Goal: Communication & Community: Ask a question

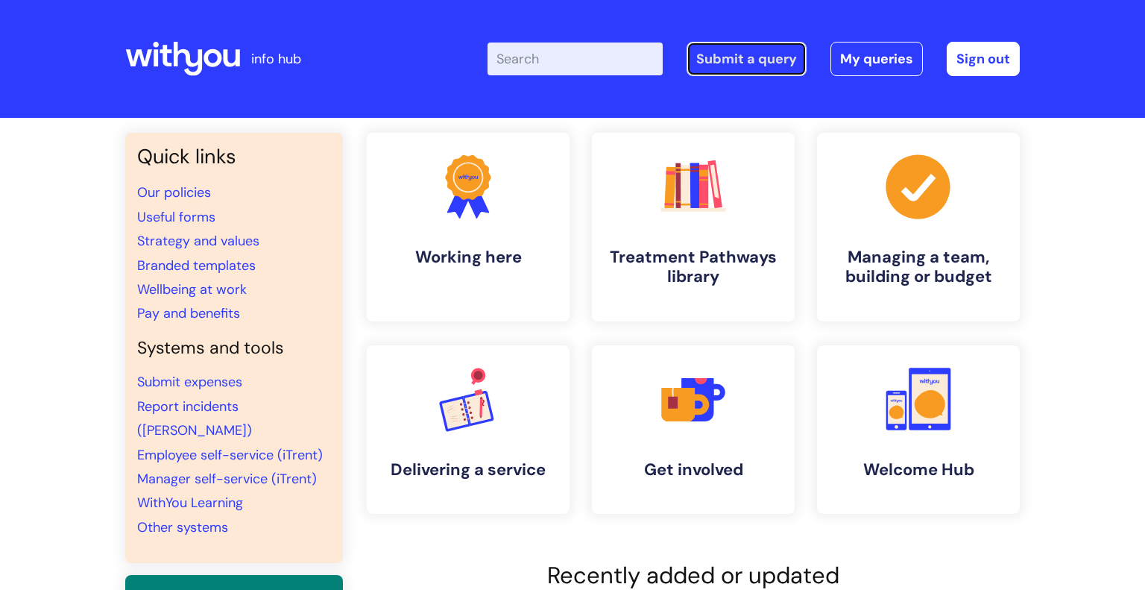
click at [693, 57] on link "Submit a query" at bounding box center [746, 59] width 120 height 34
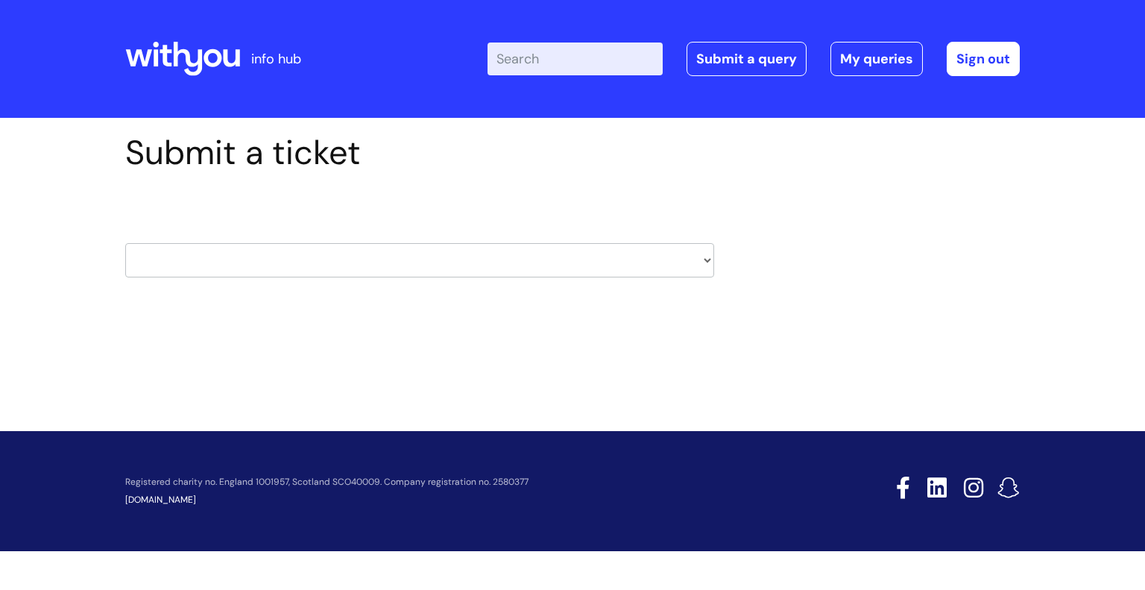
click at [552, 262] on select "HR / People IT and Support Clinical Drug Alerts Finance Accounts Data Support T…" at bounding box center [419, 260] width 589 height 34
select select "hr_/_people"
click at [125, 243] on select "HR / People IT and Support Clinical Drug Alerts Finance Accounts Data Support T…" at bounding box center [419, 260] width 589 height 34
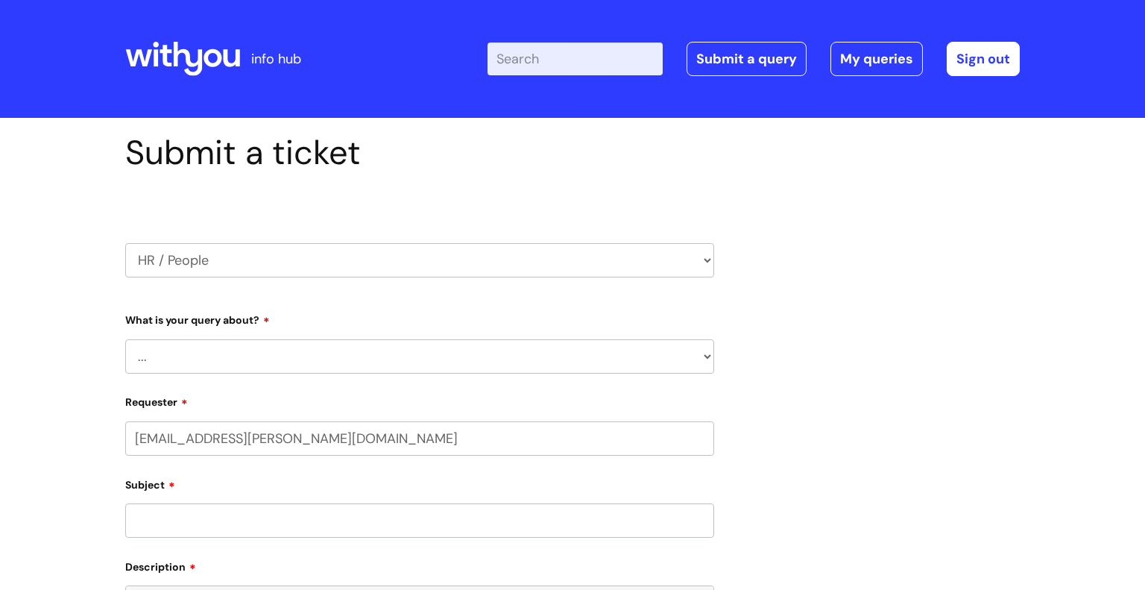
select select "80004418200"
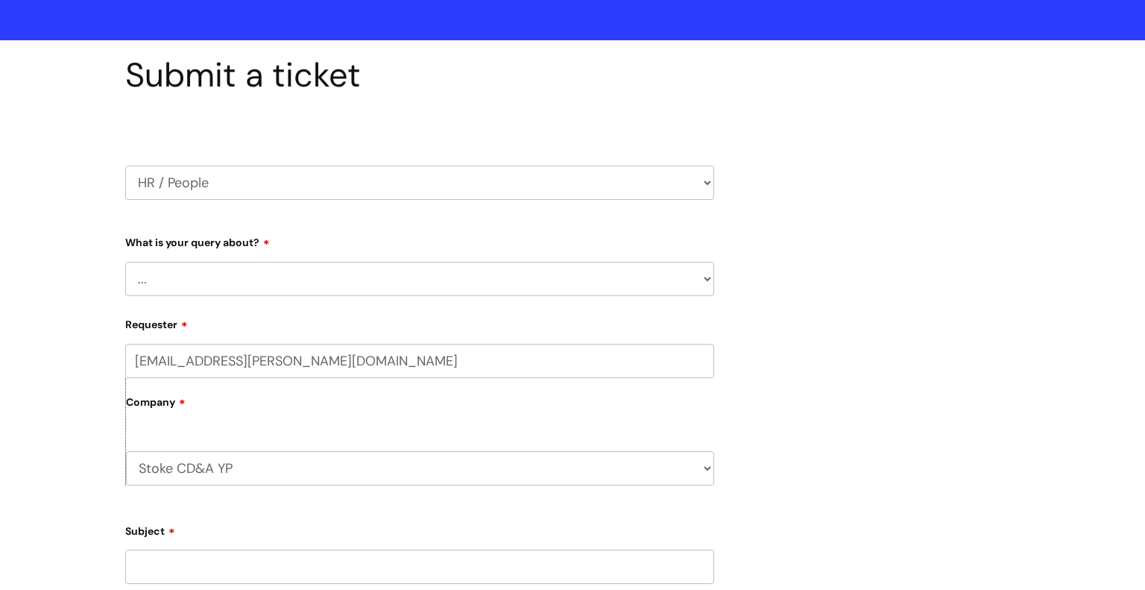
scroll to position [83, 0]
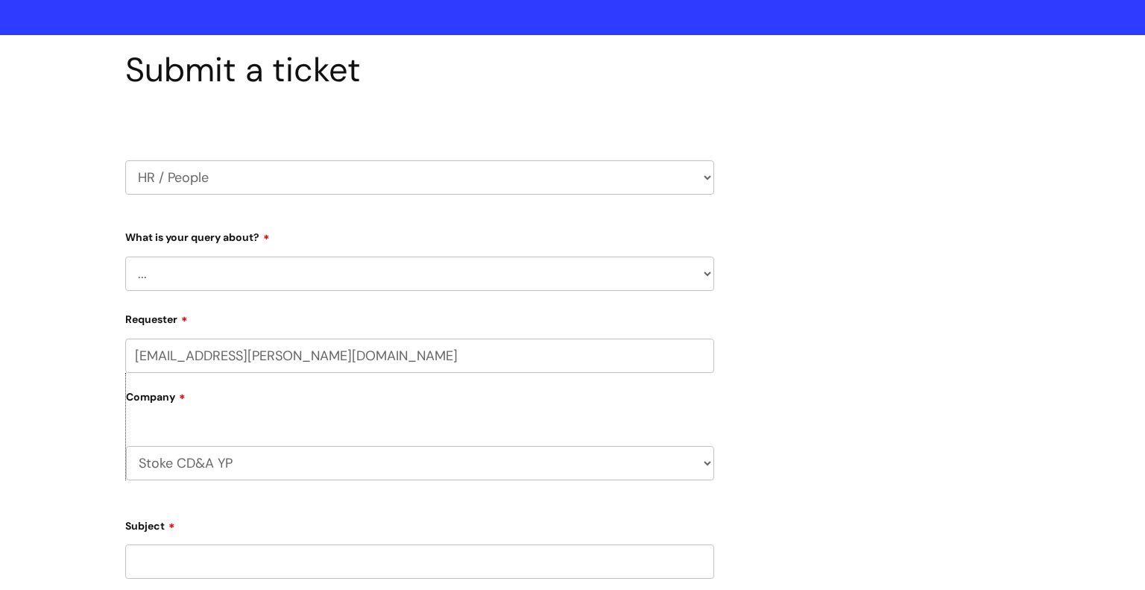
click at [434, 267] on select "... Absence Query Holiday Query Employee change request General HR Query iTrent…" at bounding box center [419, 273] width 589 height 34
select select "Pay Query"
click at [125, 256] on select "... Absence Query Holiday Query Employee change request General HR Query iTrent…" at bounding box center [419, 273] width 589 height 34
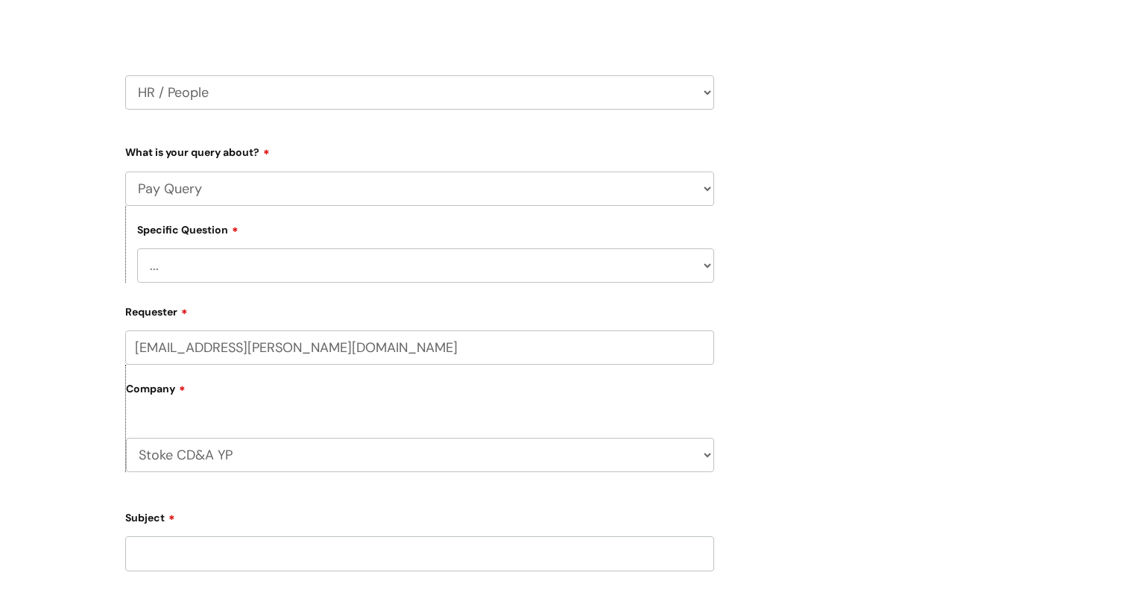
scroll to position [203, 0]
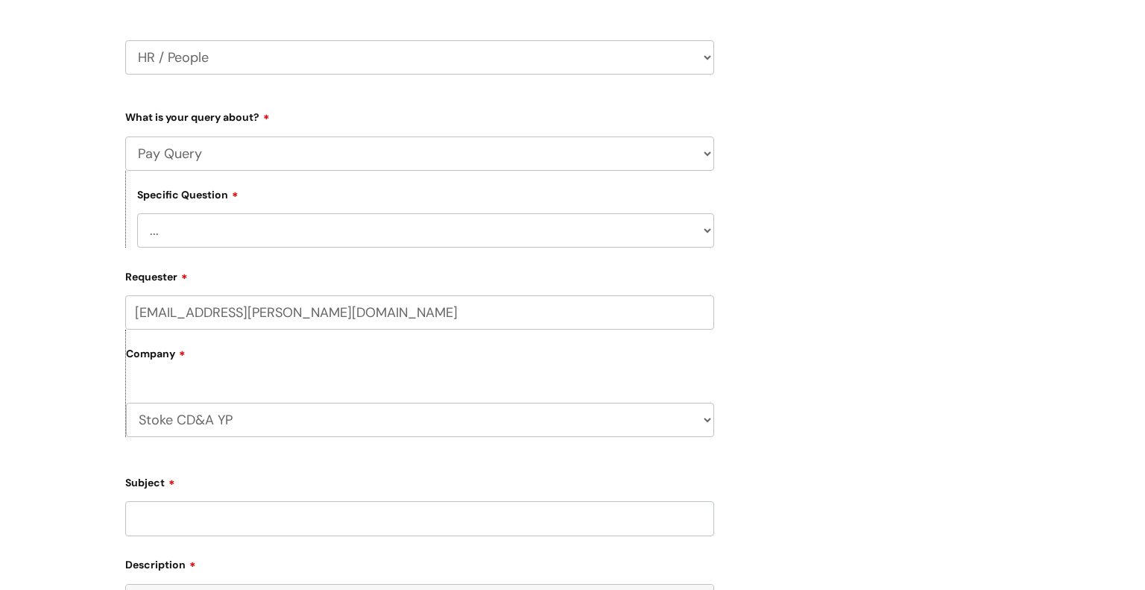
click at [365, 247] on form "Type Of Request ... Accounts (Finance) Alerts! (For clinical team) Data Protect…" at bounding box center [419, 472] width 589 height 736
click at [361, 227] on select "... I don’t understand my payslip I think I have been overpaid I think I have b…" at bounding box center [425, 230] width 577 height 34
click at [370, 162] on select "... Absence Query Holiday Query Employee change request General HR Query iTrent…" at bounding box center [419, 153] width 589 height 34
click at [125, 136] on select "... Absence Query Holiday Query Employee change request General HR Query iTrent…" at bounding box center [419, 153] width 589 height 34
click at [355, 213] on select "... I don’t understand my payslip I think I have been overpaid I think I have b…" at bounding box center [425, 230] width 577 height 34
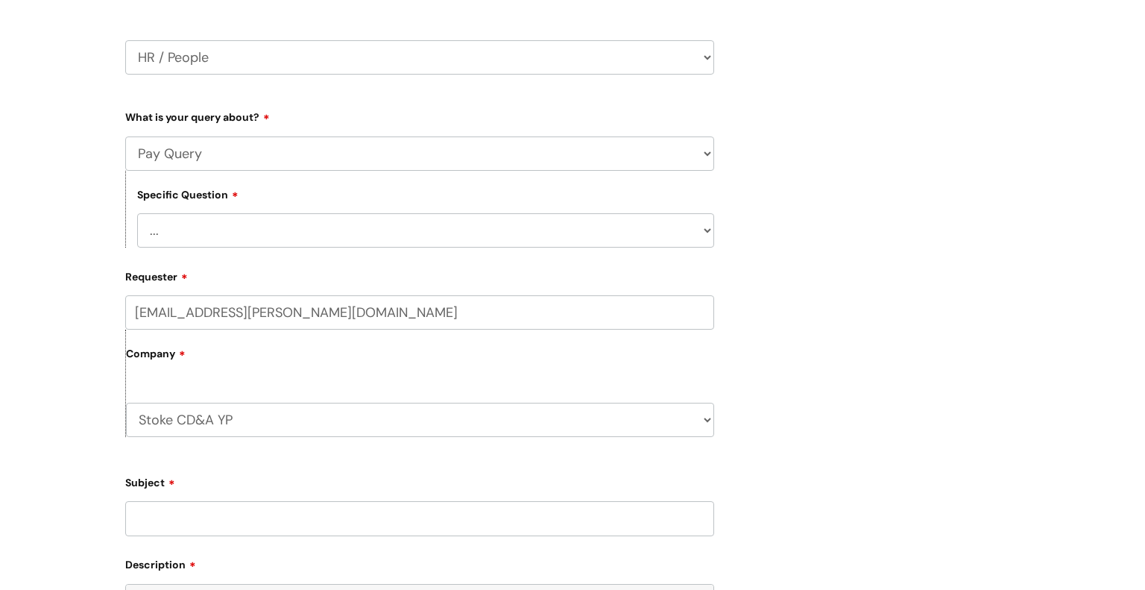
select select "Other payslip query"
click at [137, 213] on select "... I don’t understand my payslip I think I have been overpaid I think I have b…" at bounding box center [425, 230] width 577 height 34
click at [328, 148] on select "... Absence Query Holiday Query Employee change request General HR Query iTrent…" at bounding box center [419, 153] width 589 height 34
select select "General HR Query"
click at [125, 136] on select "... Absence Query Holiday Query Employee change request General HR Query iTrent…" at bounding box center [419, 153] width 589 height 34
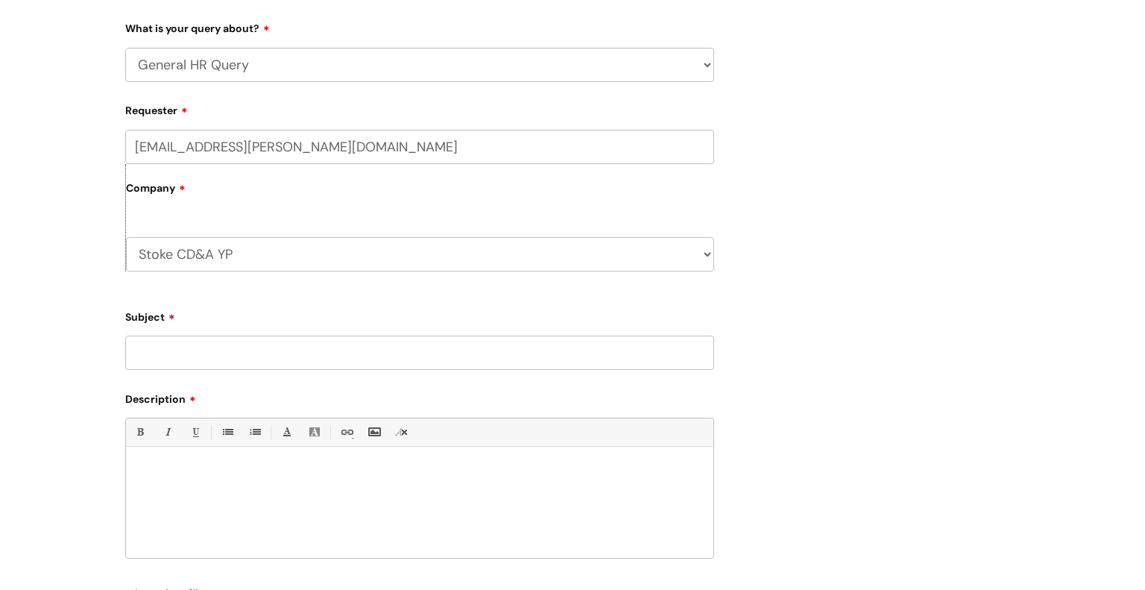
scroll to position [301, 0]
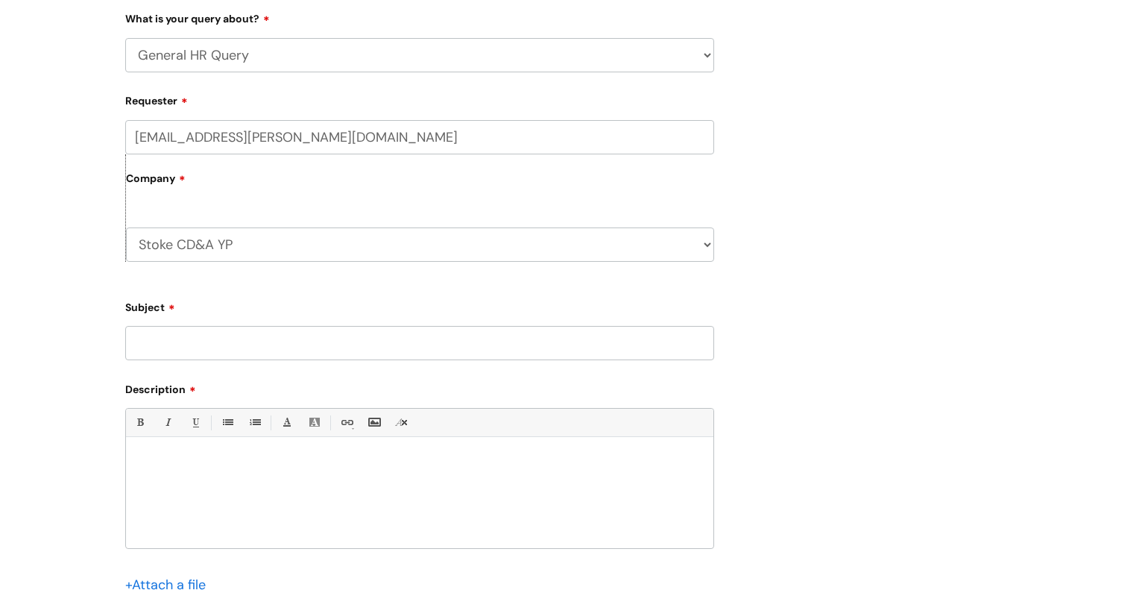
click at [281, 241] on select "Stoke CD&A YP WithYou Current Staff" at bounding box center [420, 244] width 588 height 34
click at [239, 332] on input "Subject" at bounding box center [419, 343] width 589 height 34
type input "Job role clarification"
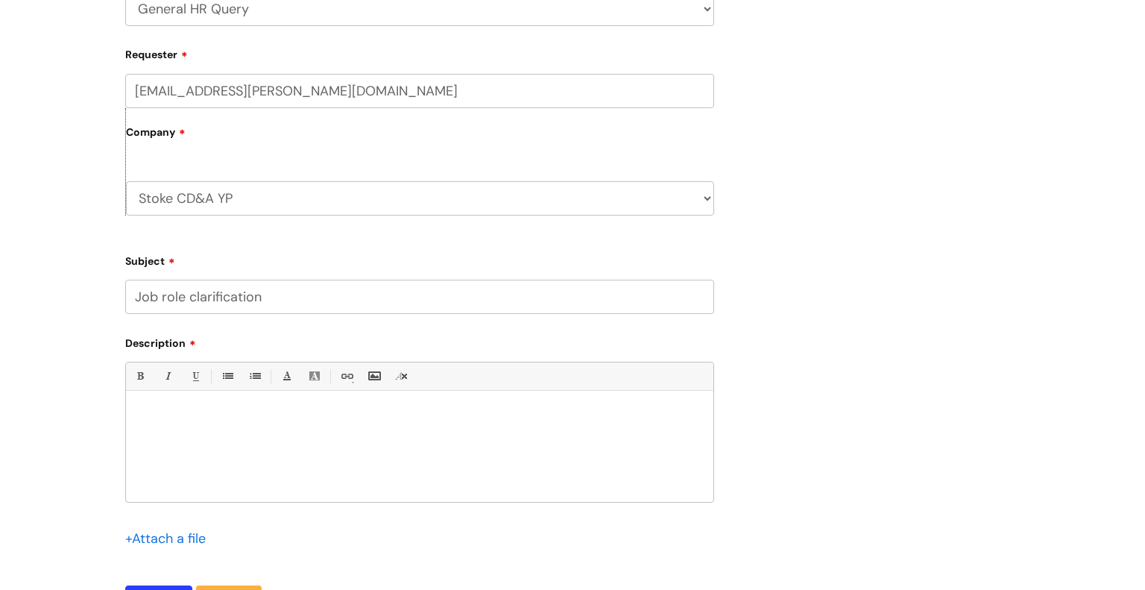
scroll to position [354, 0]
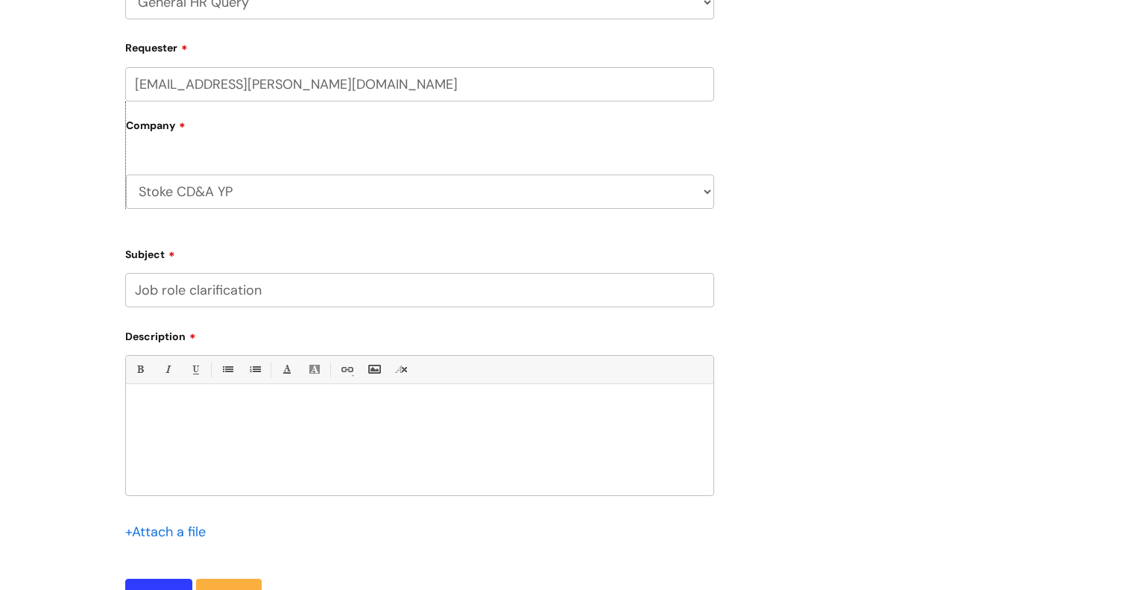
click at [294, 403] on p at bounding box center [419, 409] width 565 height 13
paste div
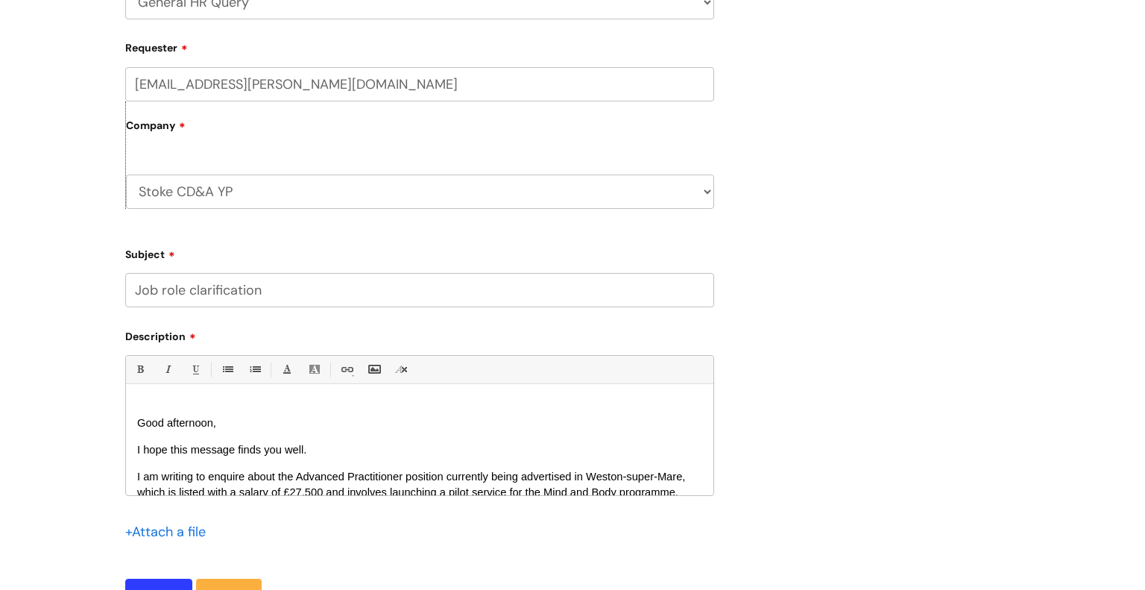
click at [136, 419] on div "Good afternoon, I hope this message finds you well. I am writing to enquire abo…" at bounding box center [419, 443] width 587 height 103
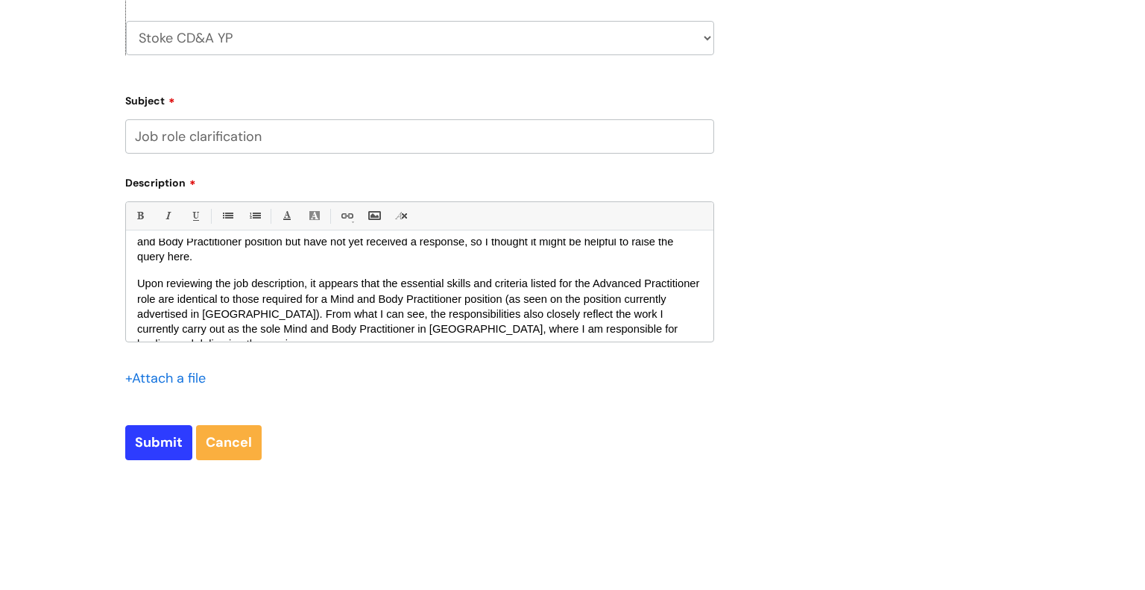
scroll to position [138, 0]
click at [524, 306] on span "Upon reviewing the job description, it appears that the essential skills and cr…" at bounding box center [419, 314] width 565 height 72
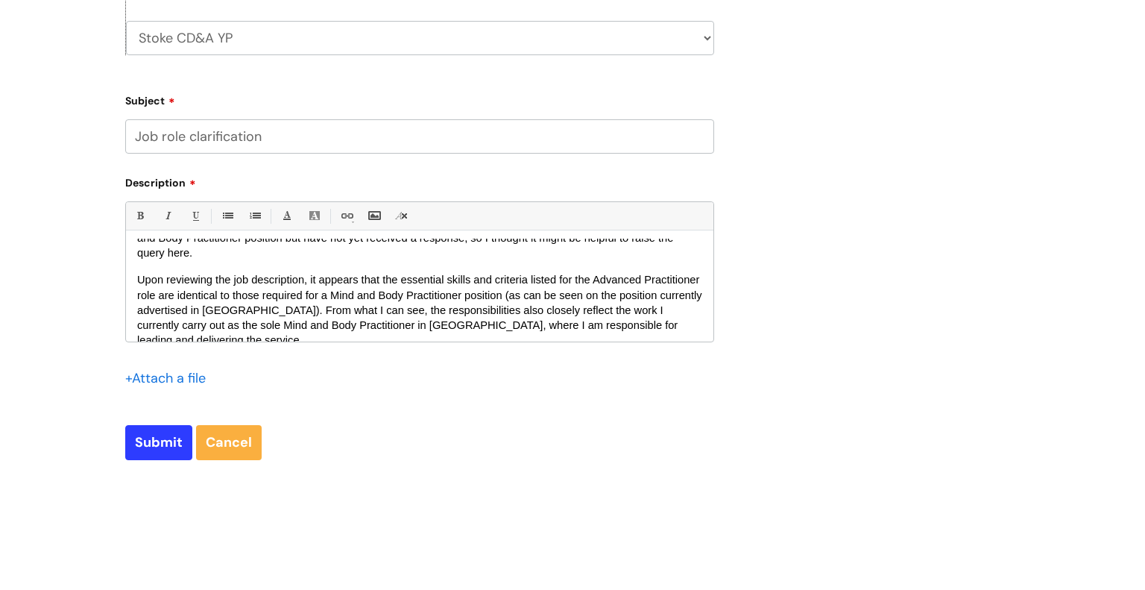
scroll to position [145, 0]
click at [496, 280] on span "Upon reviewing the job description, it appears that the essential skills and cr…" at bounding box center [421, 307] width 568 height 72
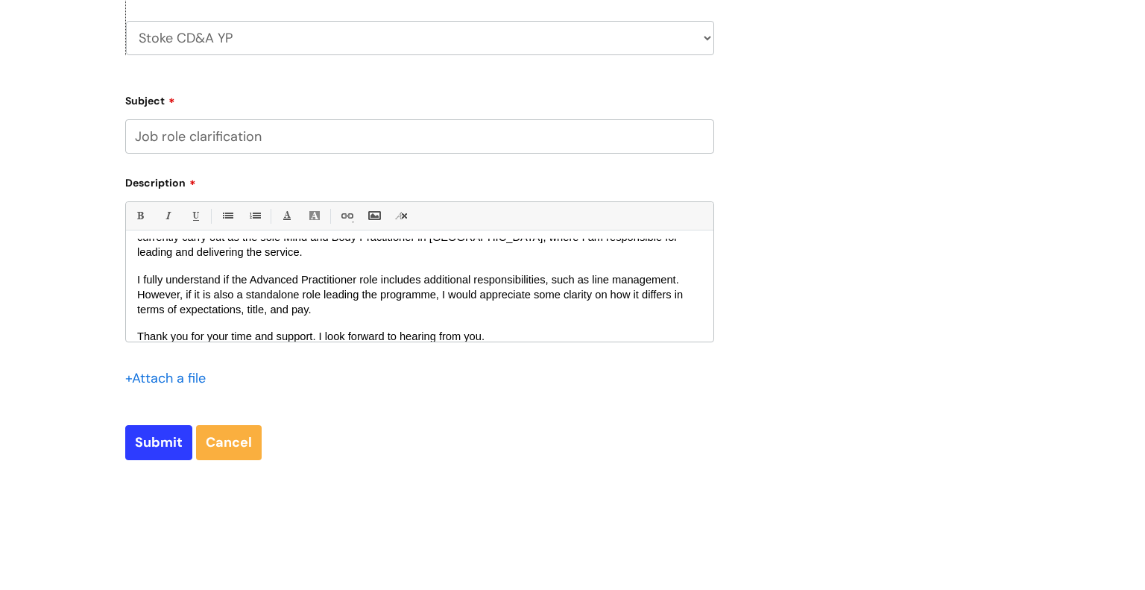
scroll to position [234, 0]
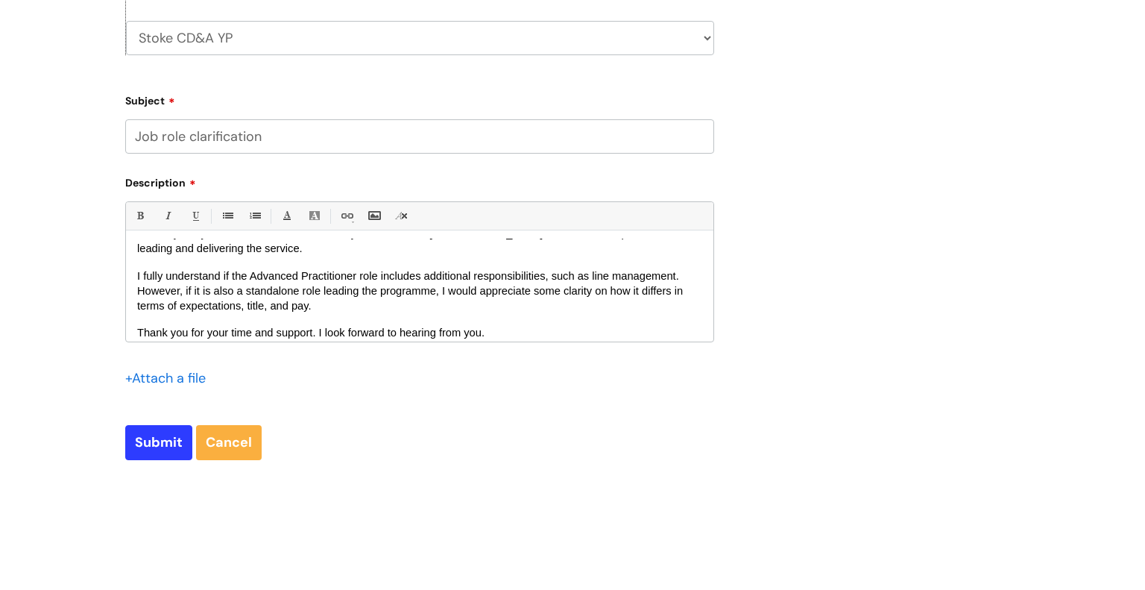
click at [405, 300] on p "I fully understand if the Advanced Practitioner role includes additional respon…" at bounding box center [419, 290] width 565 height 45
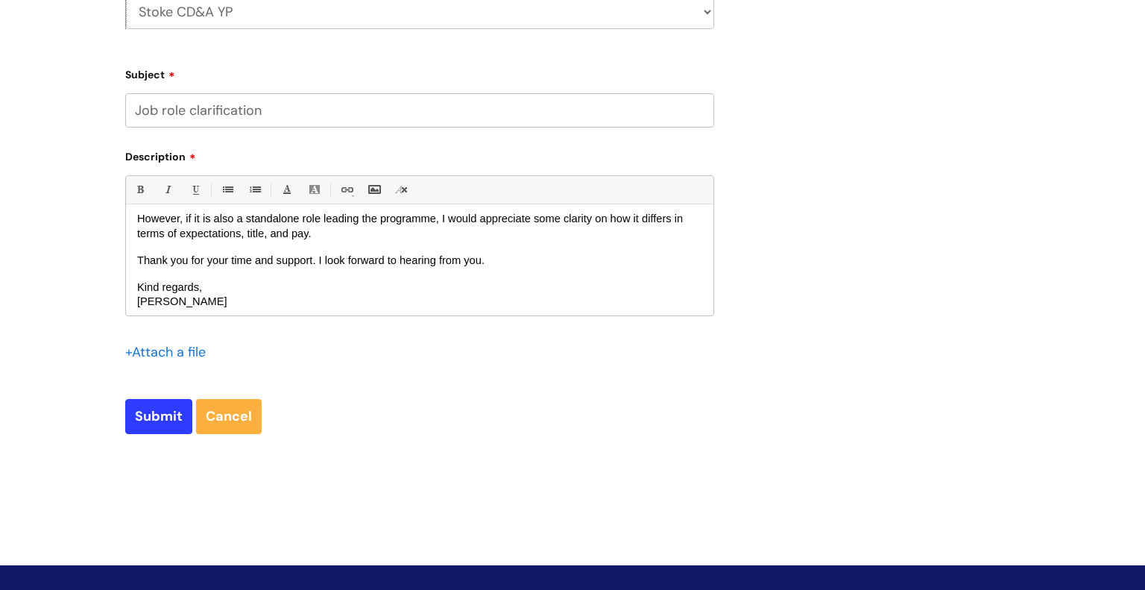
scroll to position [537, 0]
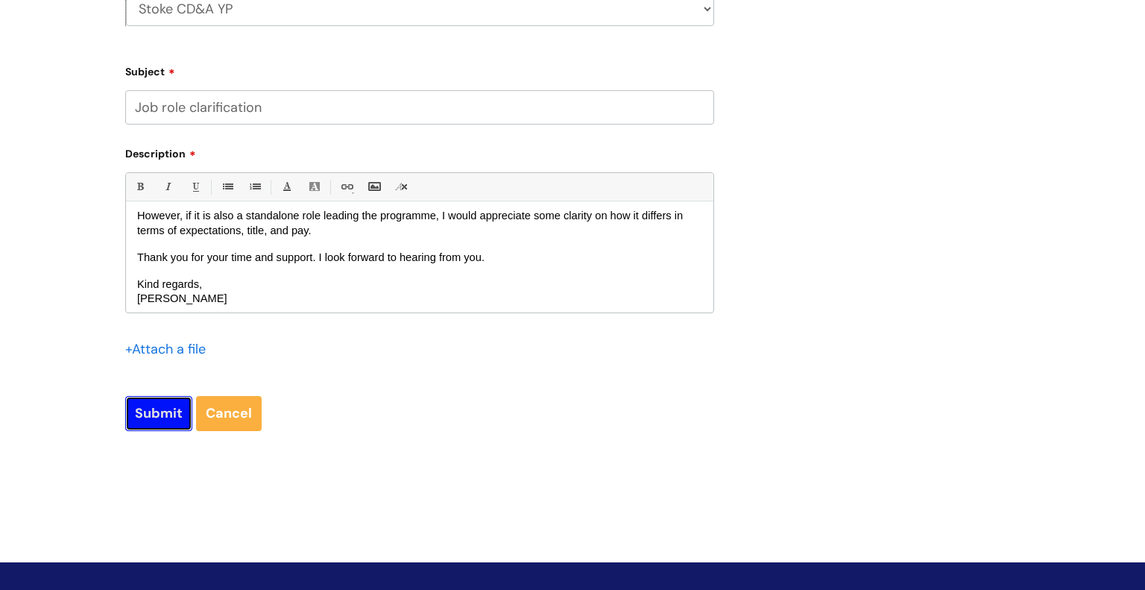
click at [160, 418] on input "Submit" at bounding box center [158, 413] width 67 height 34
type input "Please Wait..."
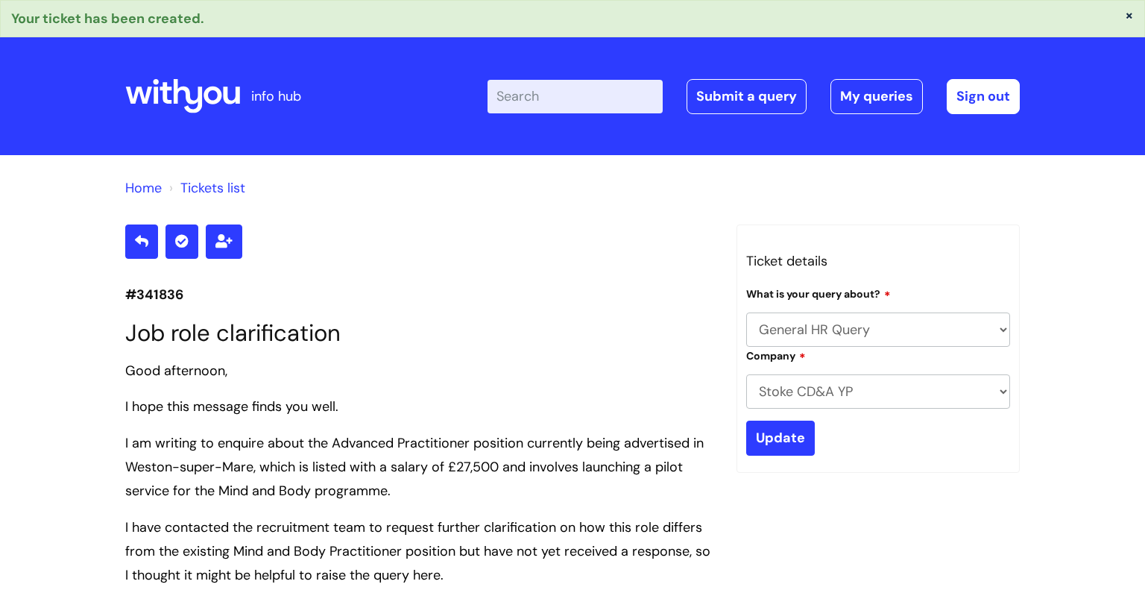
select select "General HR Query"
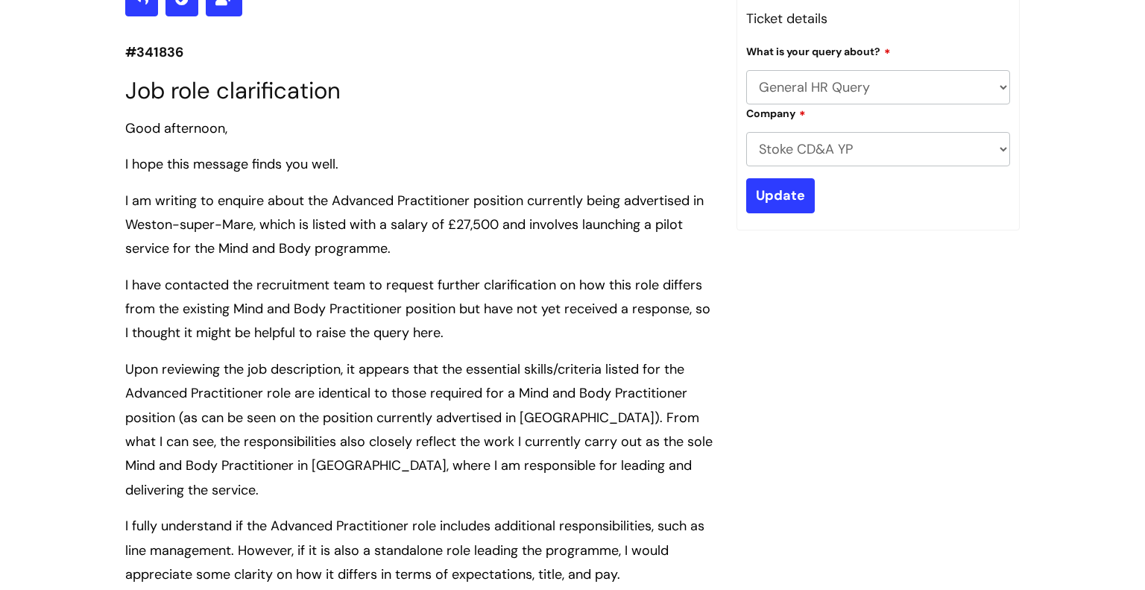
scroll to position [246, 0]
